Goal: Information Seeking & Learning: Learn about a topic

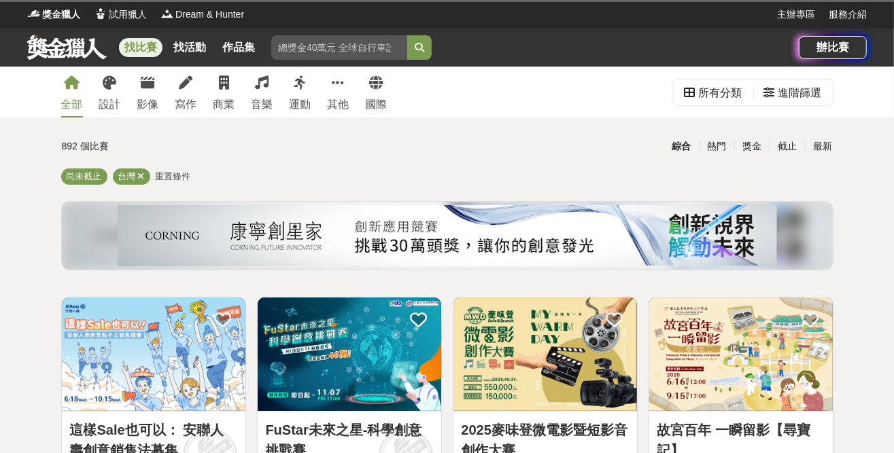
click at [137, 90] on div "全部 設計 影像 寫作 商業 音樂 運動 其他 國際" at bounding box center [224, 92] width 343 height 51
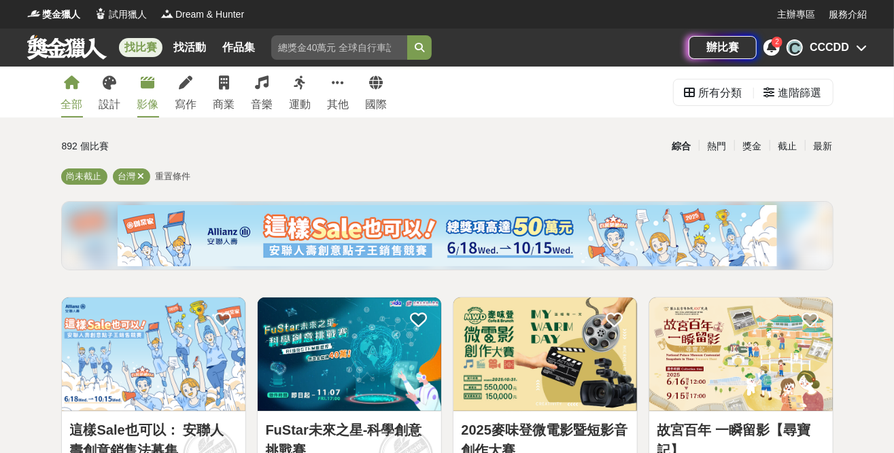
click at [147, 85] on icon at bounding box center [148, 83] width 14 height 14
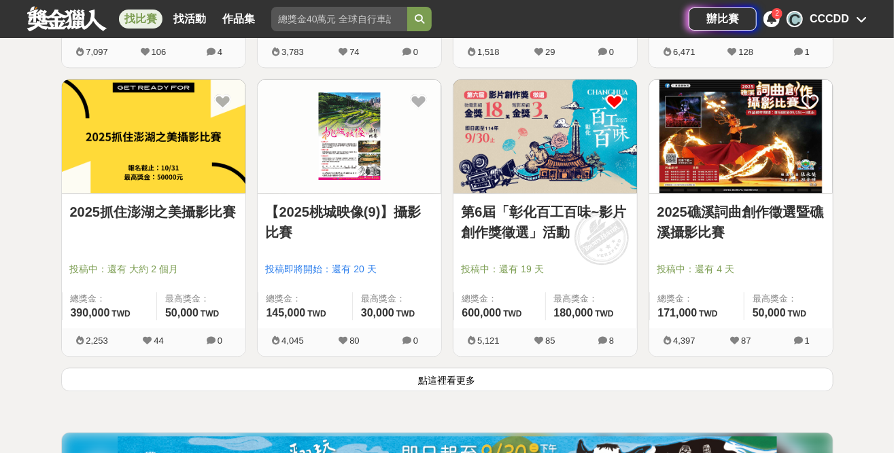
scroll to position [1700, 0]
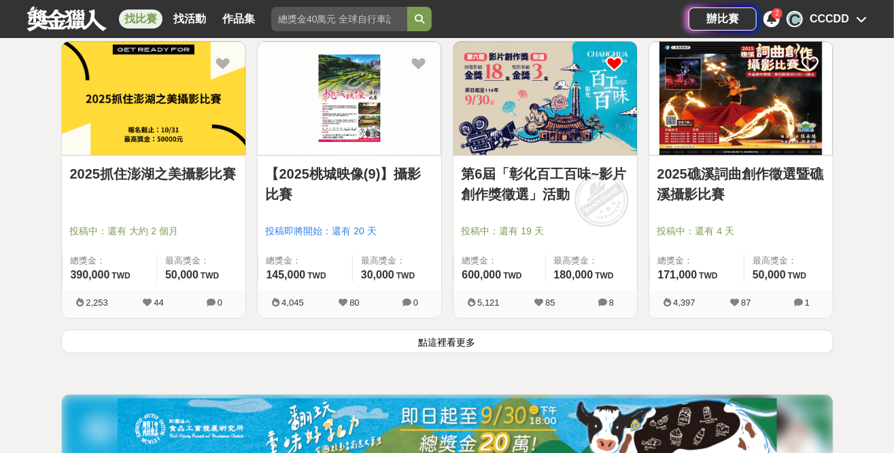
click at [324, 339] on button "點這裡看更多" at bounding box center [447, 342] width 772 height 24
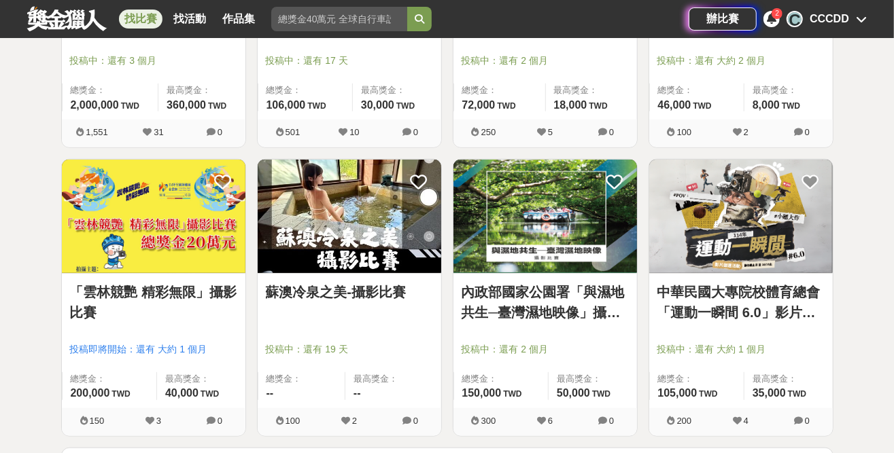
scroll to position [3332, 0]
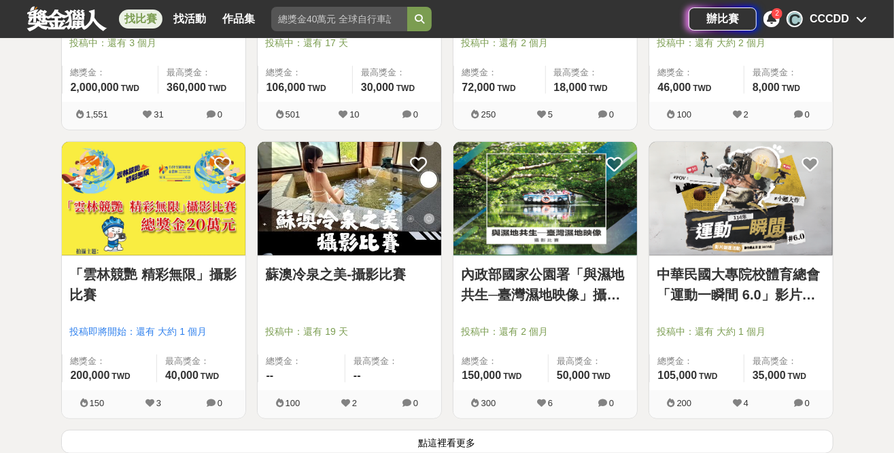
click at [455, 441] on button "點這裡看更多" at bounding box center [447, 442] width 772 height 24
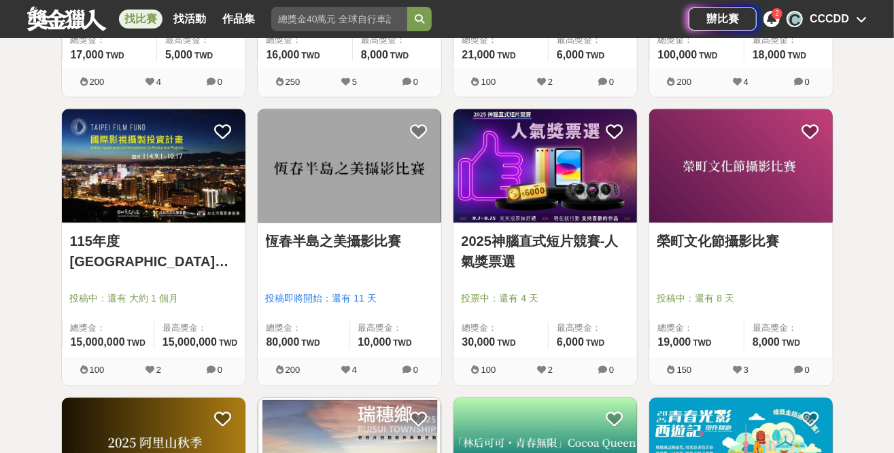
scroll to position [3943, 0]
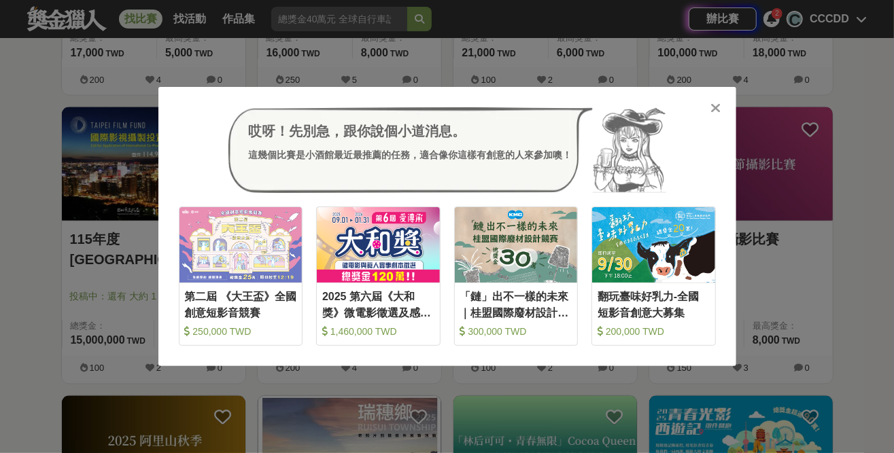
click at [716, 107] on icon at bounding box center [716, 108] width 10 height 14
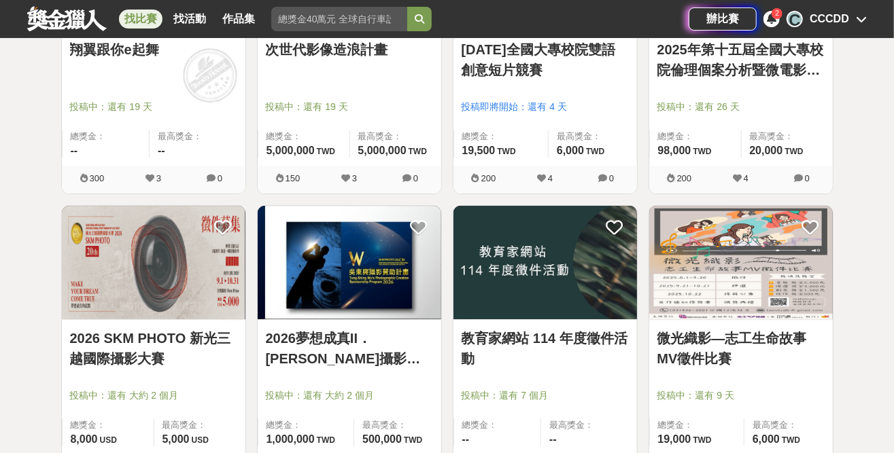
scroll to position [5099, 0]
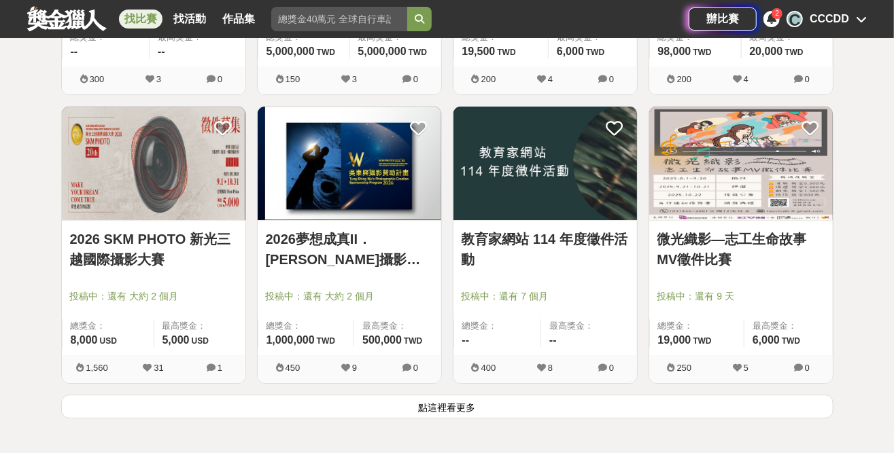
click at [505, 395] on button "點這裡看更多" at bounding box center [447, 407] width 772 height 24
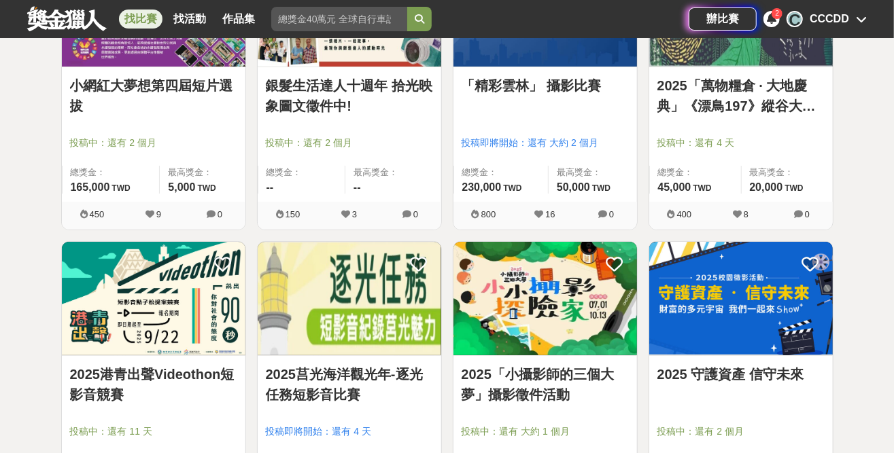
scroll to position [5643, 0]
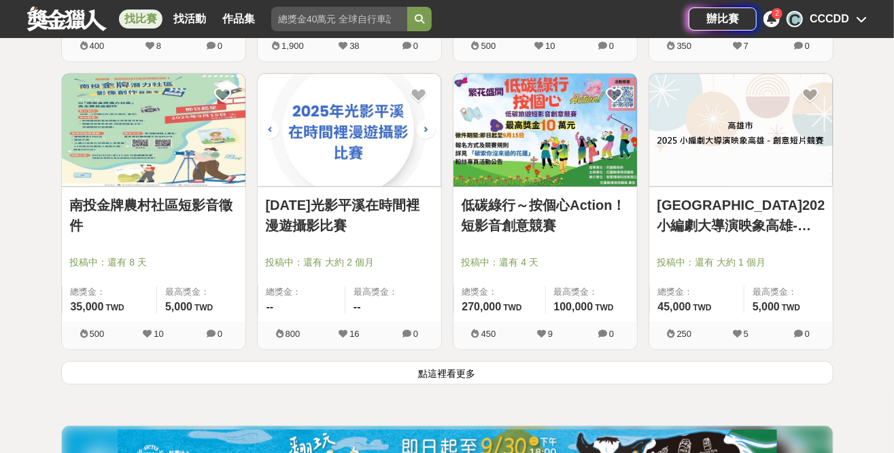
scroll to position [6867, 0]
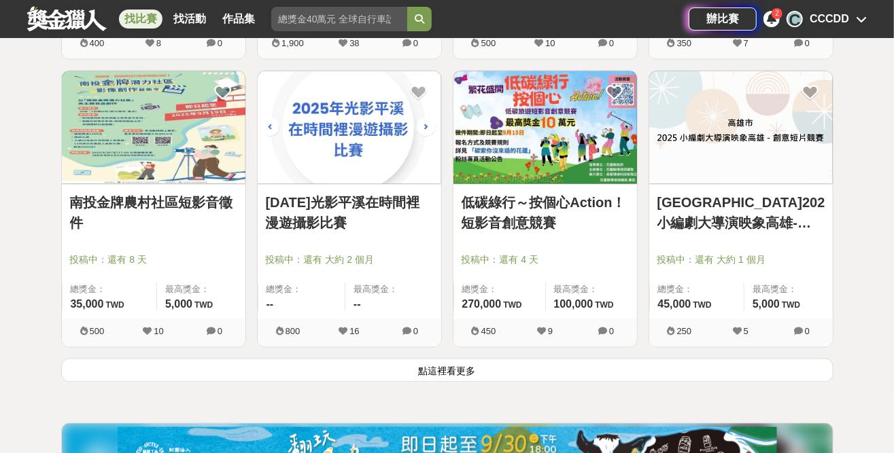
click at [477, 359] on button "點這裡看更多" at bounding box center [447, 371] width 772 height 24
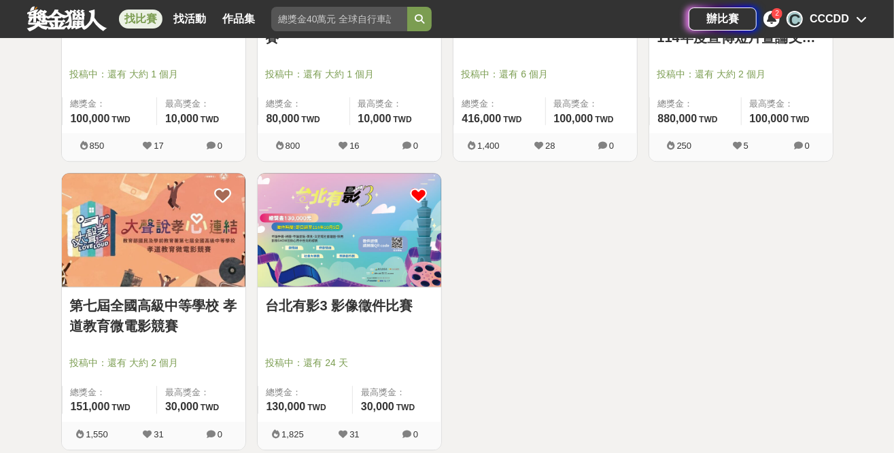
scroll to position [7343, 0]
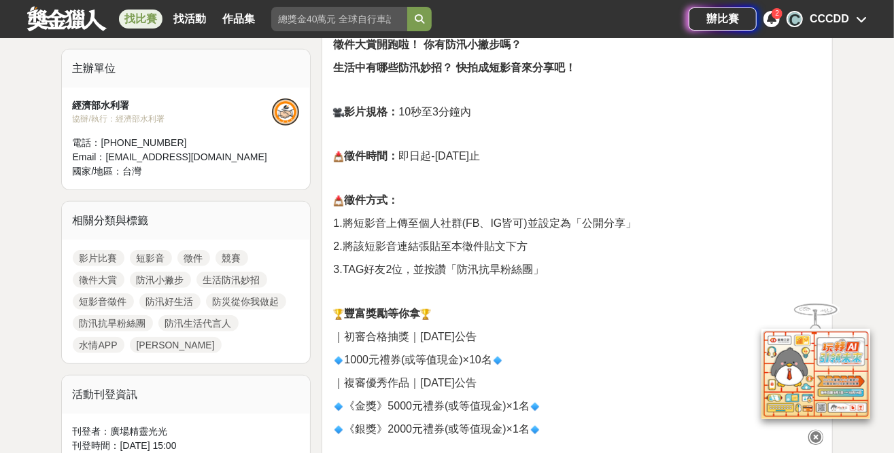
scroll to position [612, 0]
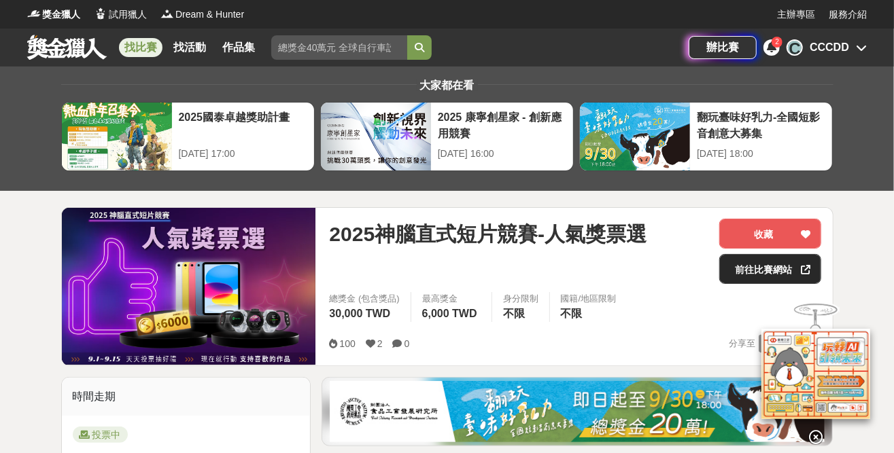
click at [759, 269] on link "前往比賽網站" at bounding box center [770, 269] width 102 height 30
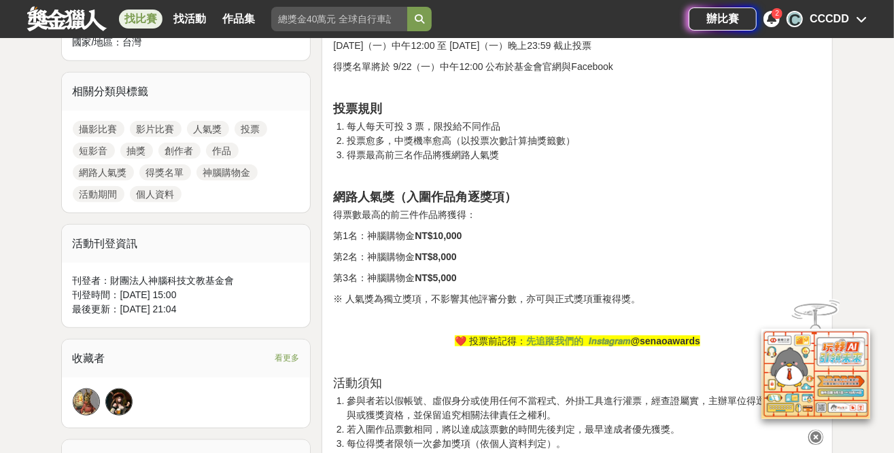
scroll to position [612, 0]
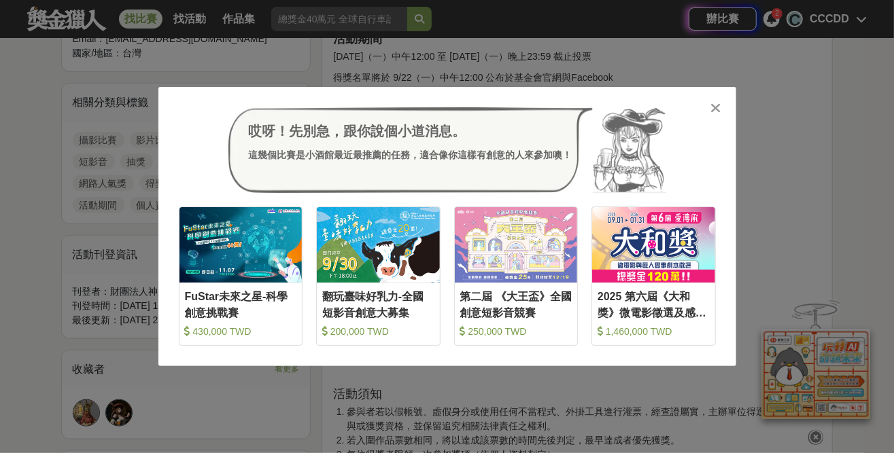
click at [721, 109] on div at bounding box center [716, 108] width 14 height 14
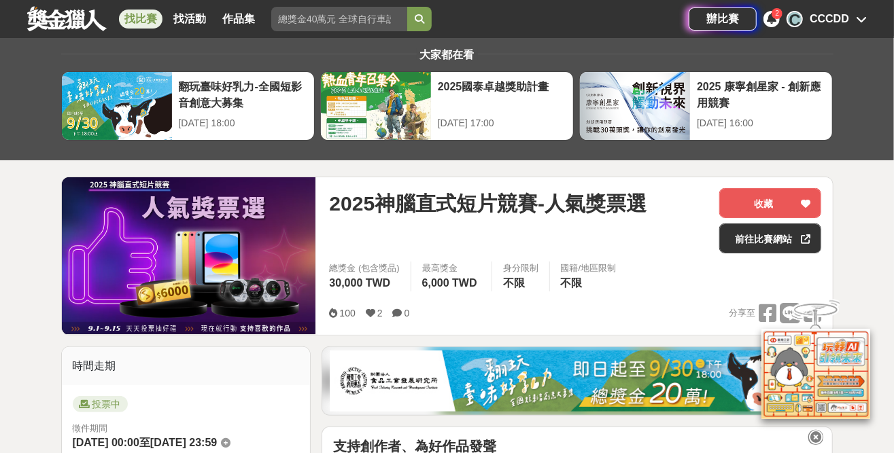
scroll to position [0, 0]
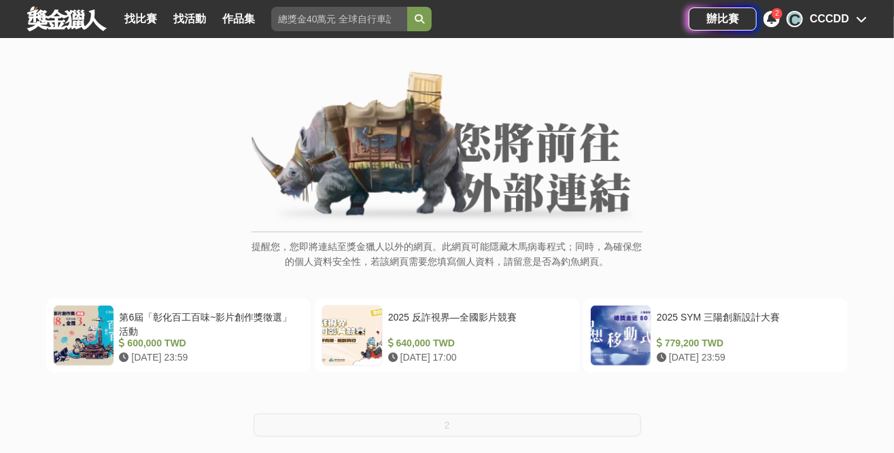
scroll to position [68, 0]
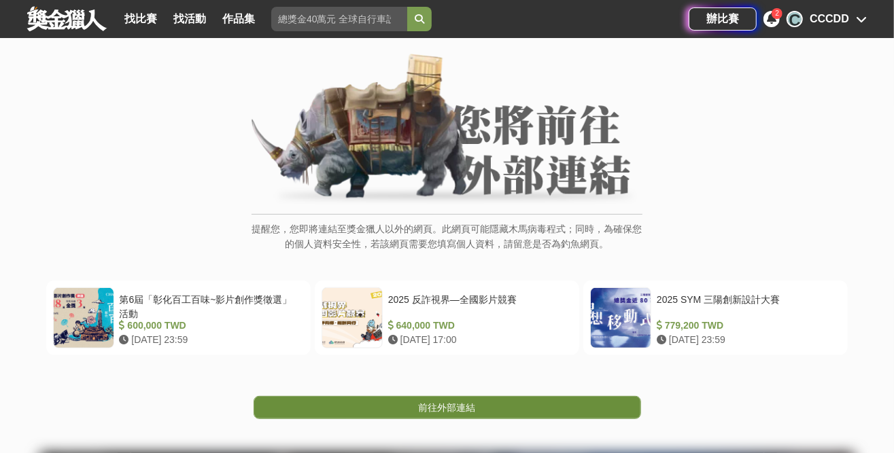
click at [454, 415] on link "前往外部連結" at bounding box center [448, 407] width 388 height 23
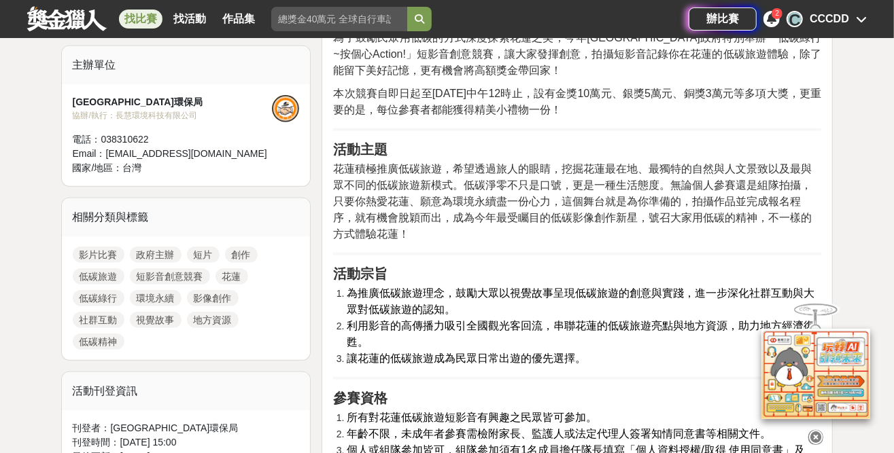
scroll to position [476, 0]
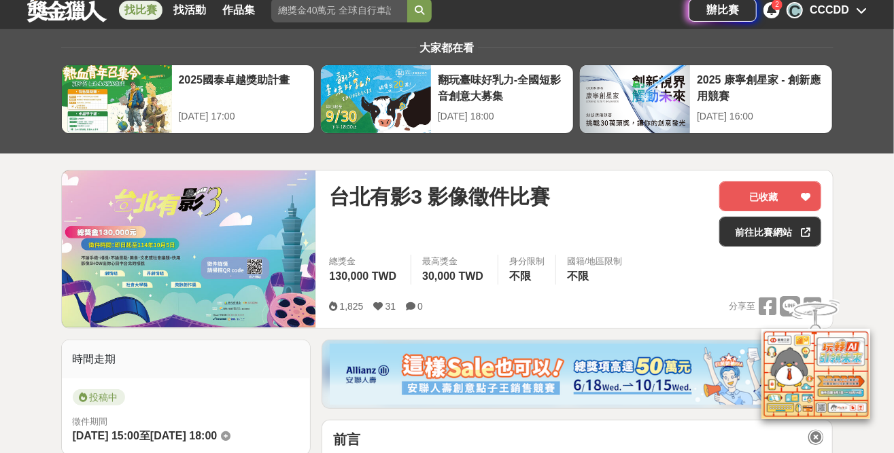
scroll to position [204, 0]
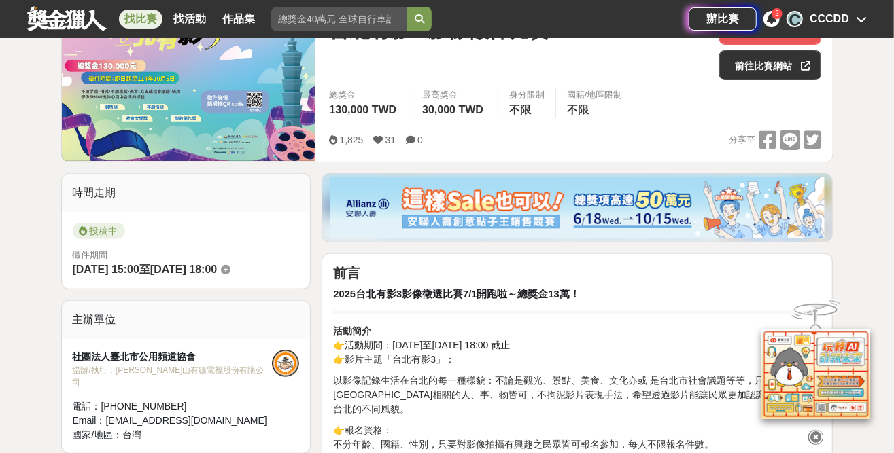
click at [816, 432] on icon at bounding box center [815, 437] width 15 height 15
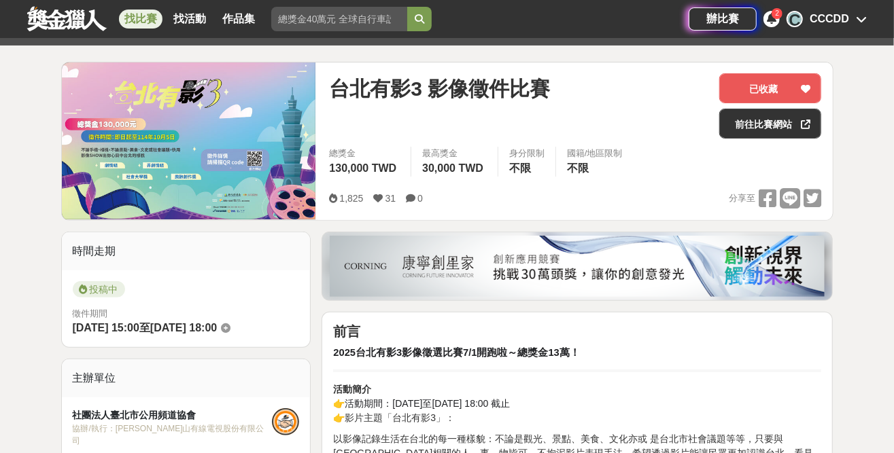
scroll to position [68, 0]
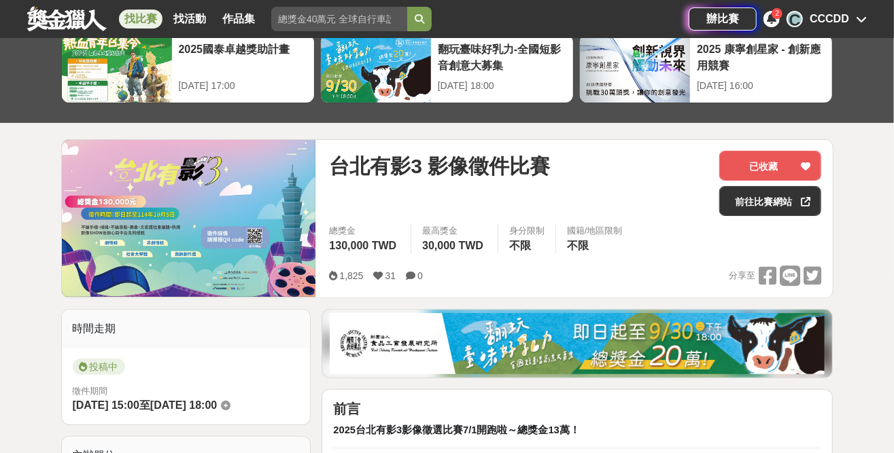
click at [165, 216] on img at bounding box center [189, 218] width 254 height 157
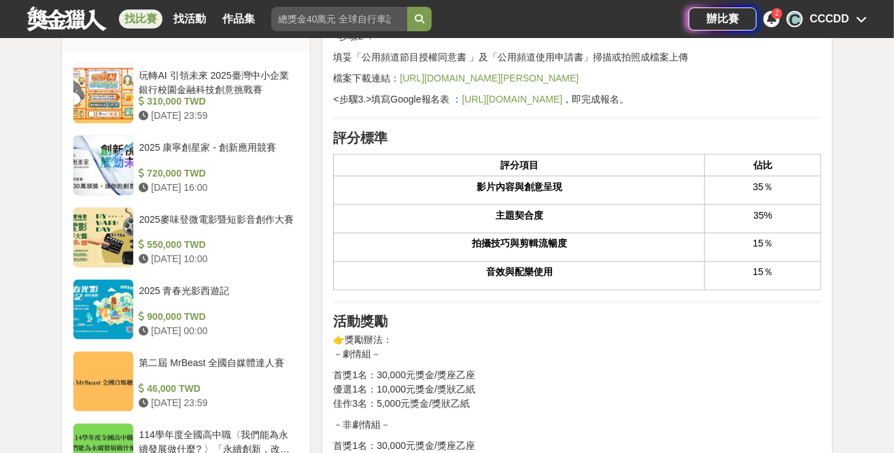
scroll to position [1223, 0]
